Goal: Information Seeking & Learning: Learn about a topic

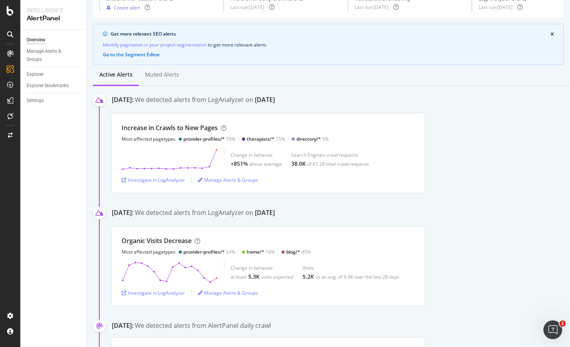
scroll to position [43, 0]
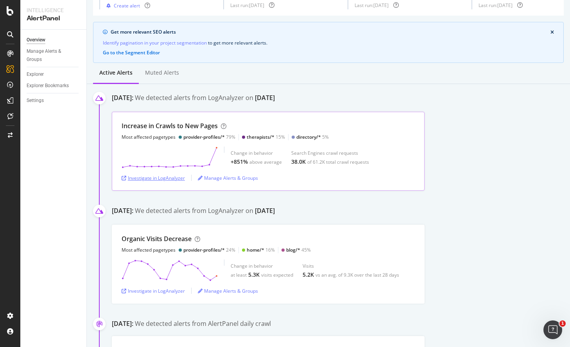
click at [176, 182] on div "Investigate in LogAnalyzer" at bounding box center [153, 178] width 63 height 12
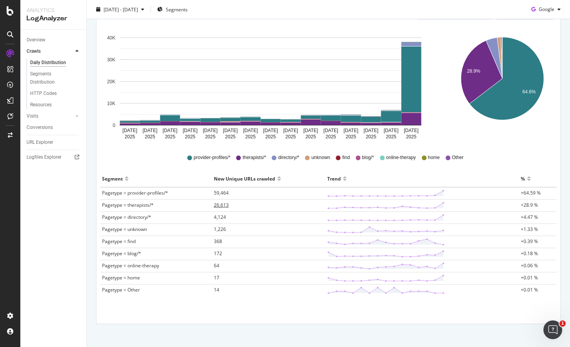
scroll to position [127, 0]
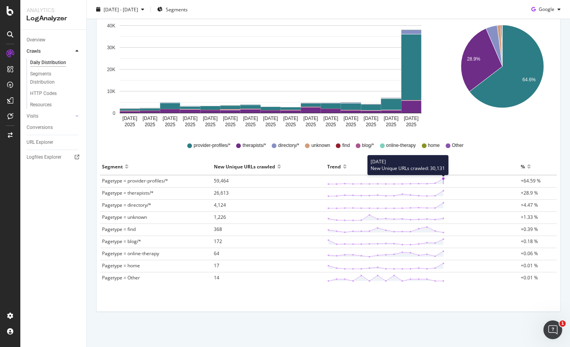
click at [442, 179] on icon at bounding box center [385, 181] width 117 height 8
click at [221, 179] on span "59,464" at bounding box center [221, 180] width 15 height 7
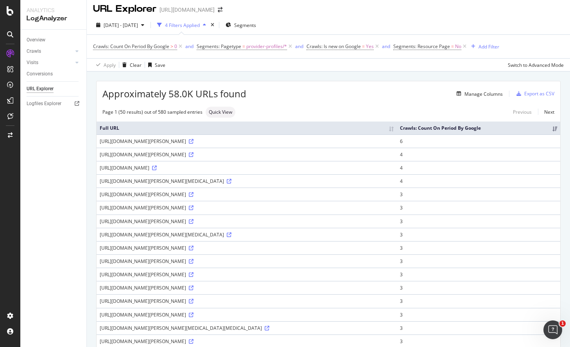
scroll to position [5, 0]
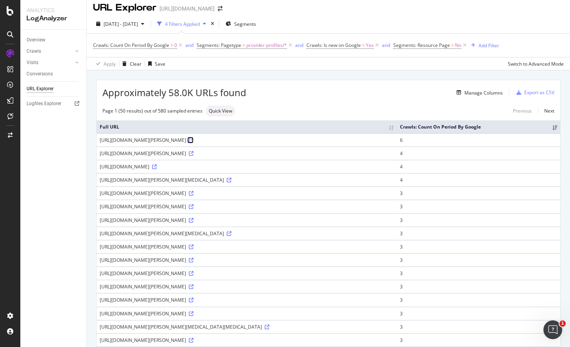
click at [193, 143] on icon at bounding box center [191, 140] width 5 height 5
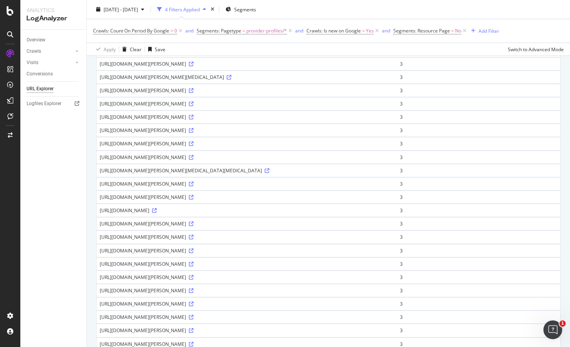
scroll to position [163, 0]
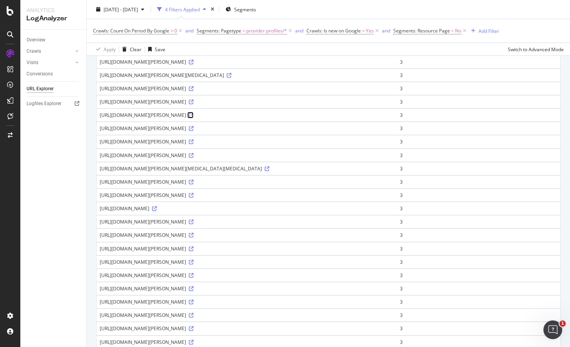
click at [193, 118] on icon at bounding box center [191, 115] width 5 height 5
